Goal: Find contact information: Find contact information

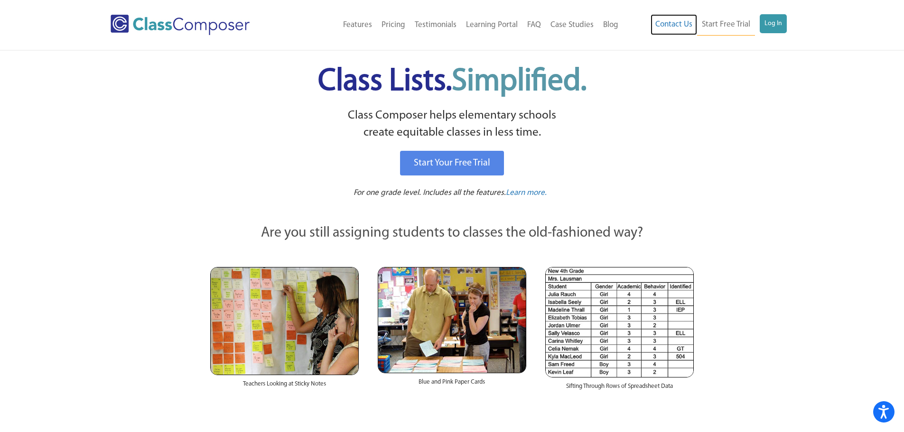
click at [662, 34] on link "Contact Us" at bounding box center [674, 24] width 47 height 21
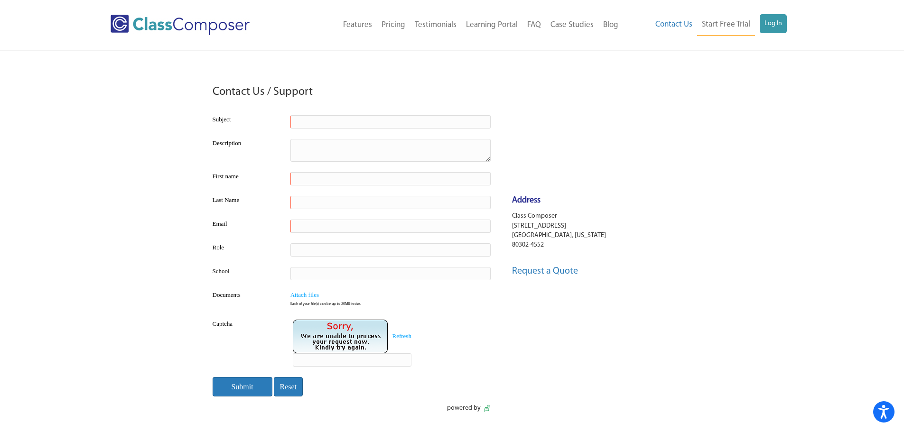
click at [396, 117] on input "text" at bounding box center [390, 121] width 200 height 13
click at [543, 276] on link "Request a Quote" at bounding box center [545, 271] width 66 height 9
